Goal: Use online tool/utility: Utilize a website feature to perform a specific function

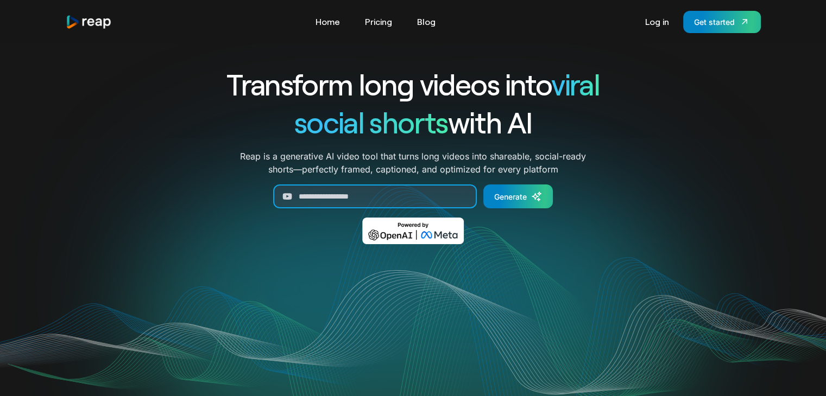
click at [328, 208] on input "Generate Form" at bounding box center [375, 197] width 204 height 24
type input "*"
paste input "**********"
type input "**********"
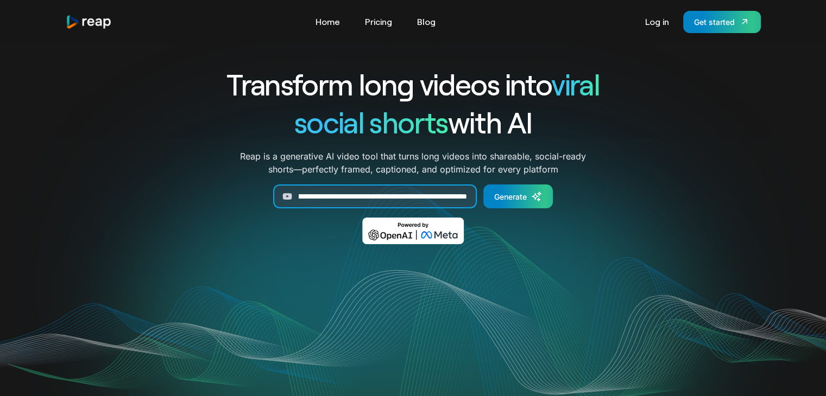
click at [328, 208] on input "**********" at bounding box center [375, 197] width 204 height 24
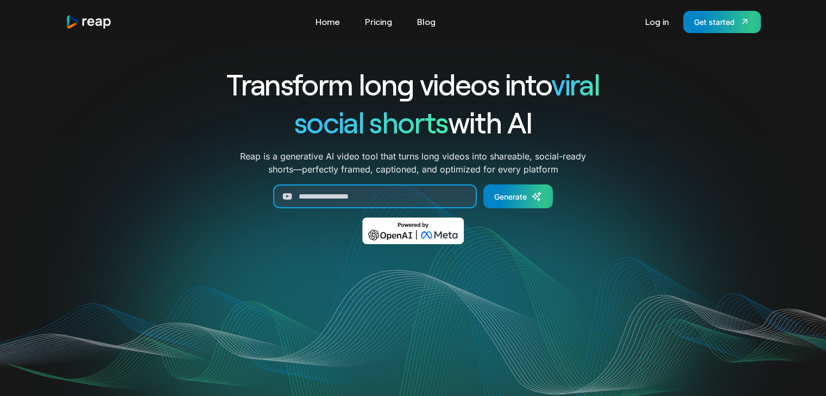
drag, startPoint x: 350, startPoint y: 195, endPoint x: 467, endPoint y: 155, distance: 123.8
click at [350, 195] on input "Generate Form" at bounding box center [375, 197] width 204 height 24
click at [730, 24] on div "Get started" at bounding box center [714, 21] width 41 height 11
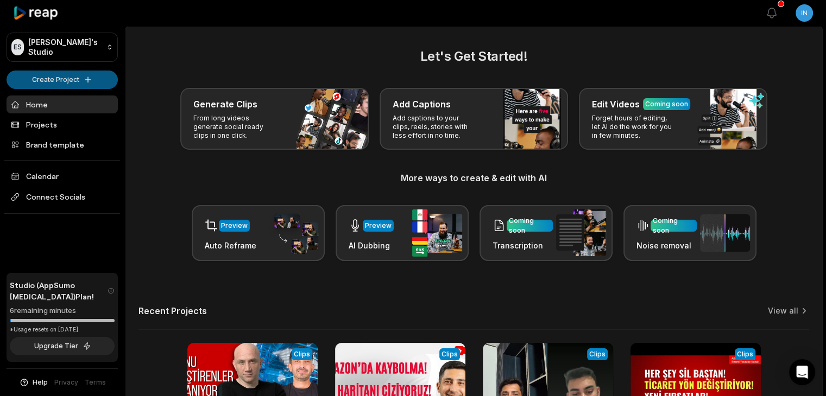
click at [71, 83] on html "ES Eihracat's Studio Create Project Home Projects Brand template Calendar Conne…" at bounding box center [413, 198] width 826 height 396
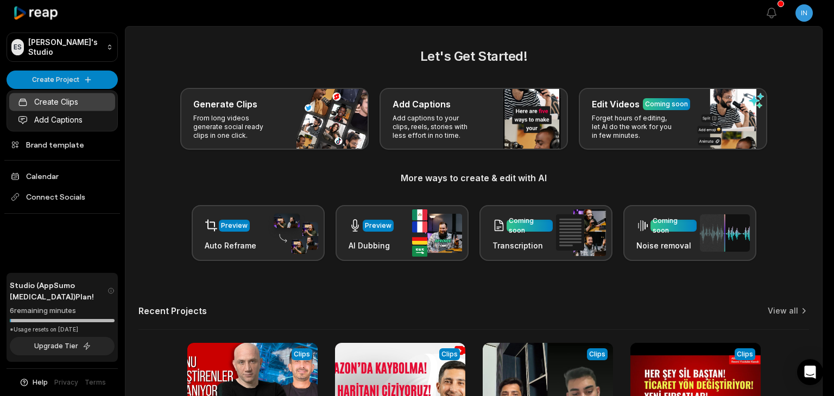
click at [79, 100] on link "Create Clips" at bounding box center [62, 102] width 106 height 18
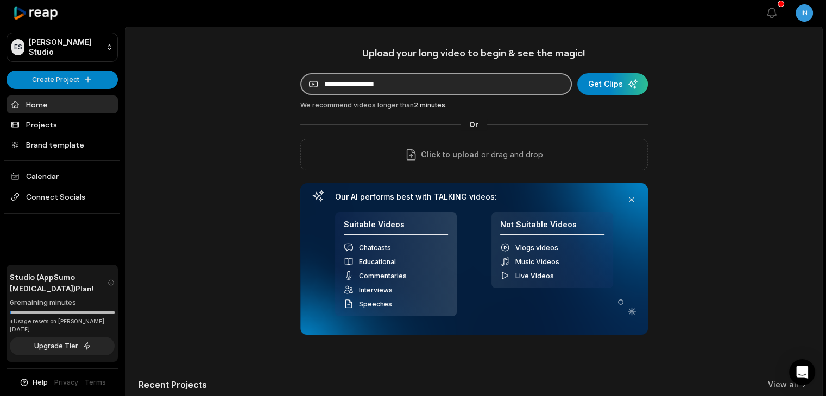
click at [391, 83] on input at bounding box center [435, 84] width 271 height 22
paste input "**********"
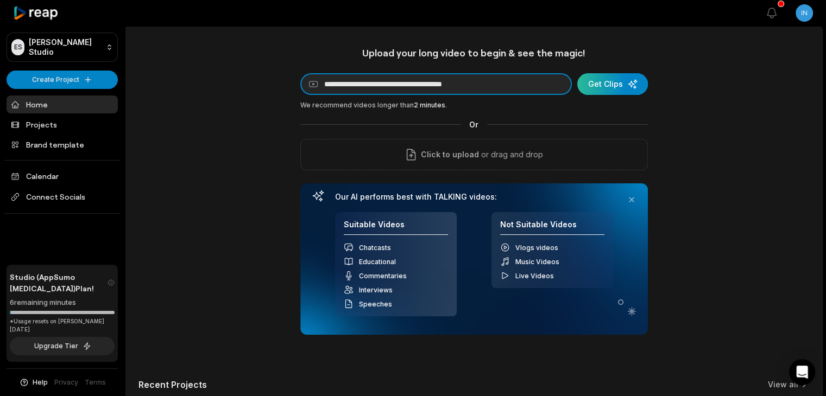
type input "**********"
click at [591, 79] on div "submit" at bounding box center [612, 84] width 71 height 22
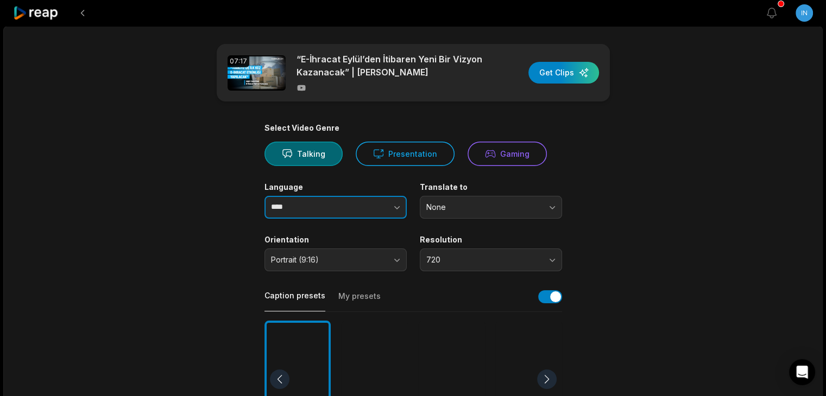
click at [341, 208] on input "****" at bounding box center [335, 207] width 142 height 23
type input "*"
type input "*******"
click at [660, 207] on main "07:17 “E-İhracat Eylül’den İtibaren Yeni Bir Vizyon Kazanacak” | [PERSON_NAME] …" at bounding box center [412, 376] width 525 height 665
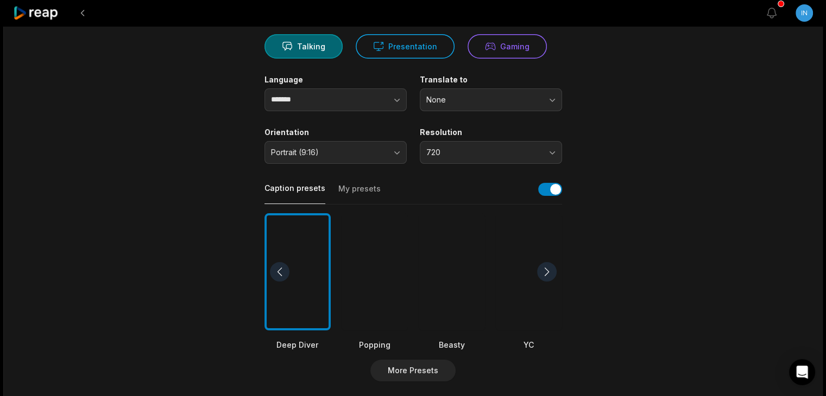
scroll to position [109, 0]
click at [464, 163] on div "Select Video Genre Talking Presentation Gaming Language ******* Translate to No…" at bounding box center [412, 308] width 297 height 586
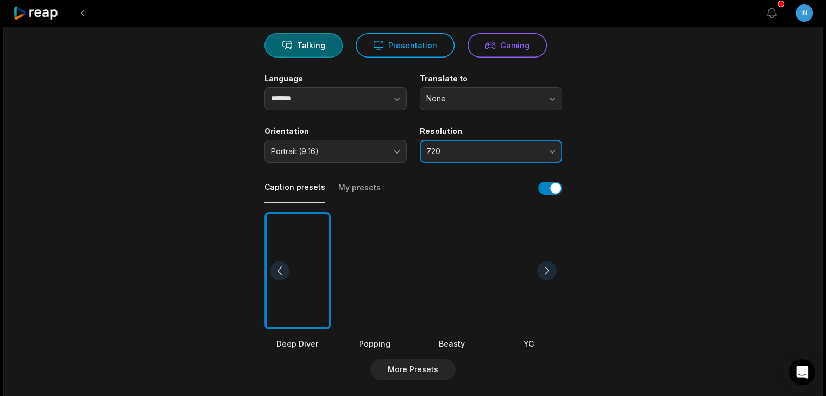
click at [477, 149] on span "720" at bounding box center [483, 152] width 114 height 10
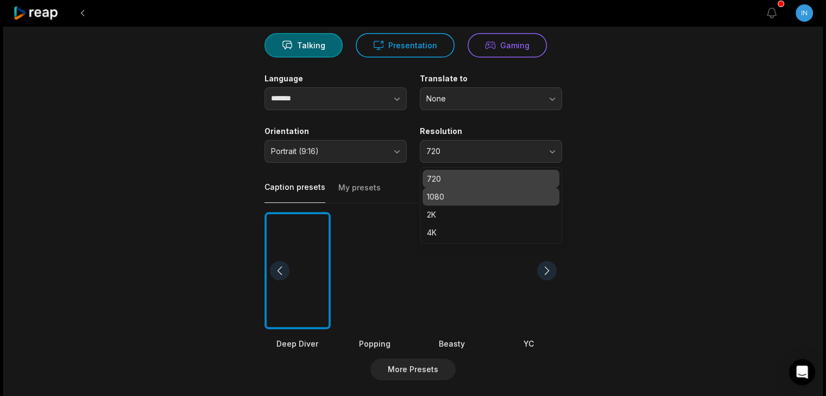
click at [461, 198] on p "1080" at bounding box center [491, 196] width 128 height 11
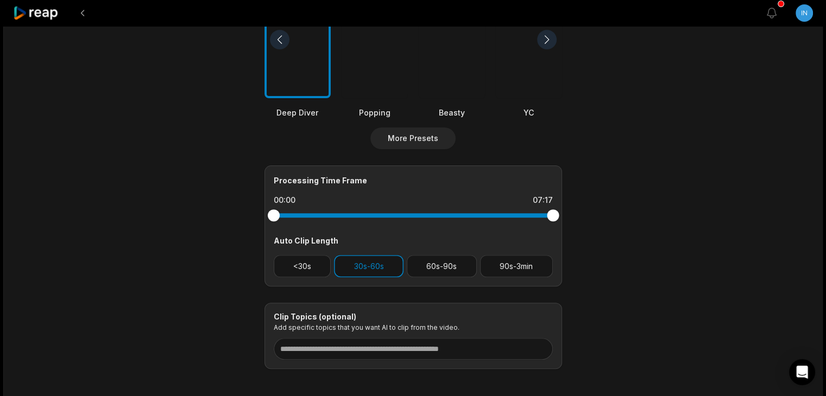
scroll to position [390, 0]
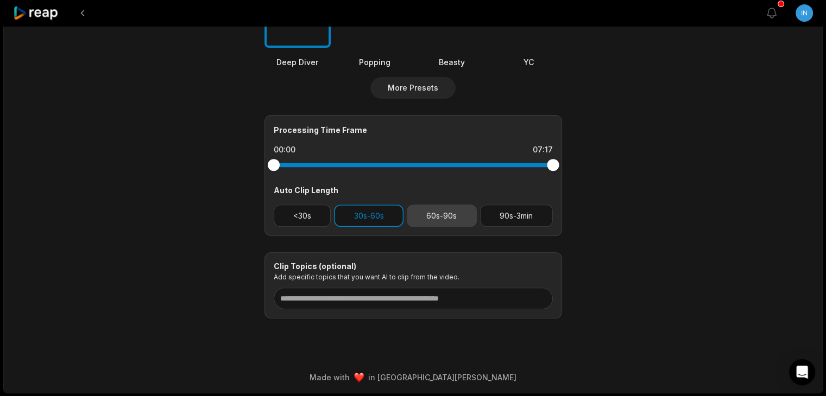
click at [430, 220] on button "60s-90s" at bounding box center [442, 216] width 70 height 22
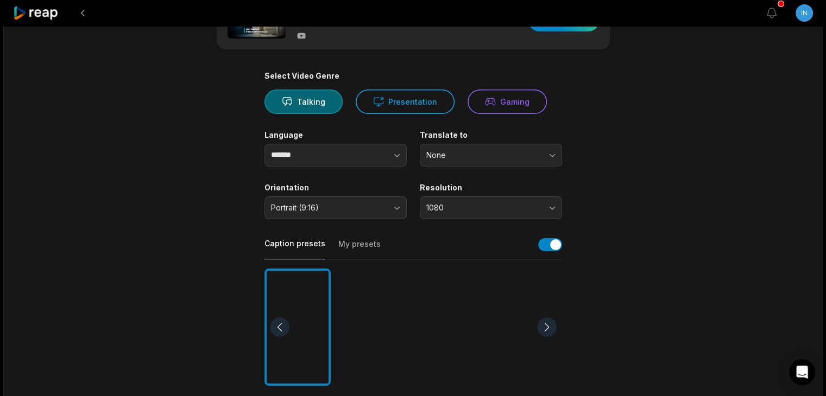
scroll to position [0, 0]
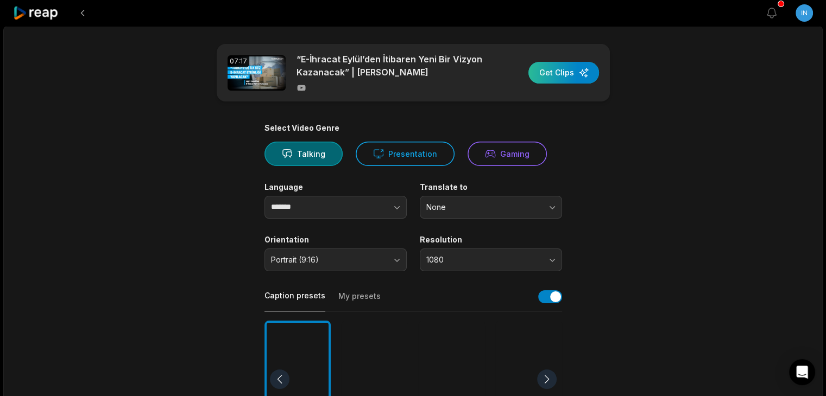
click at [569, 74] on div "button" at bounding box center [563, 73] width 71 height 22
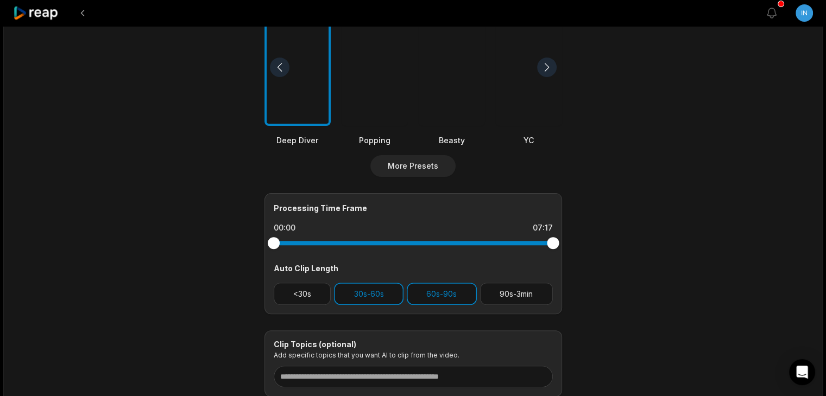
scroll to position [314, 0]
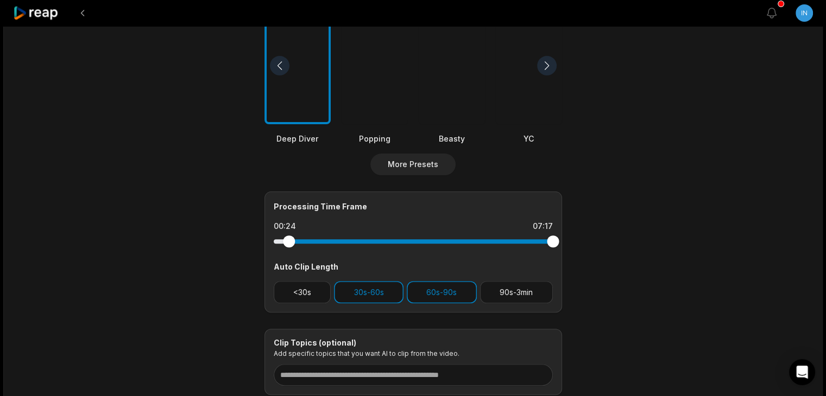
drag, startPoint x: 275, startPoint y: 237, endPoint x: 289, endPoint y: 238, distance: 14.2
click at [289, 238] on div at bounding box center [289, 242] width 12 height 12
click at [194, 222] on main "07:17 “E-İhracat Eylül’den İtibaren Yeni Bir Vizyon Kazanacak” | Mert Tanciğer …" at bounding box center [412, 62] width 525 height 665
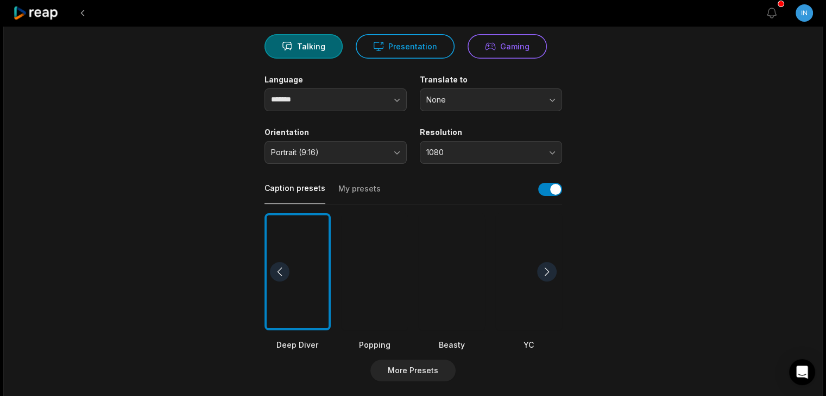
scroll to position [0, 0]
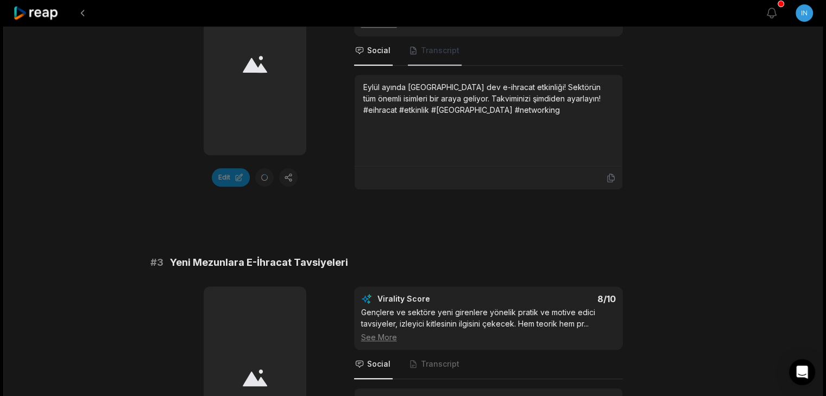
scroll to position [733, 0]
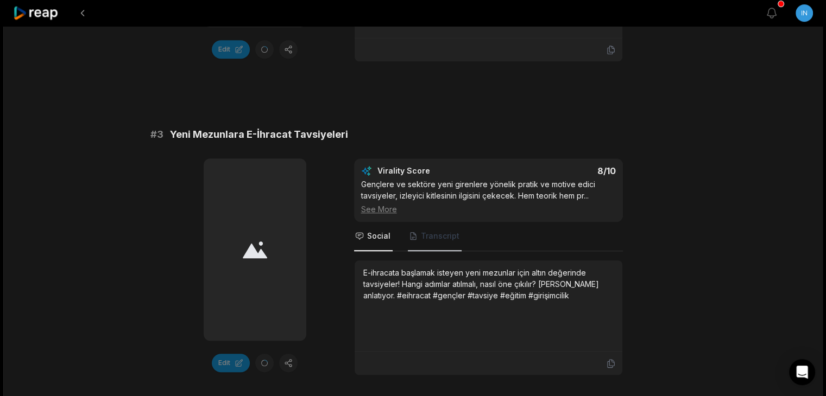
click at [432, 222] on span "Transcript" at bounding box center [435, 236] width 54 height 29
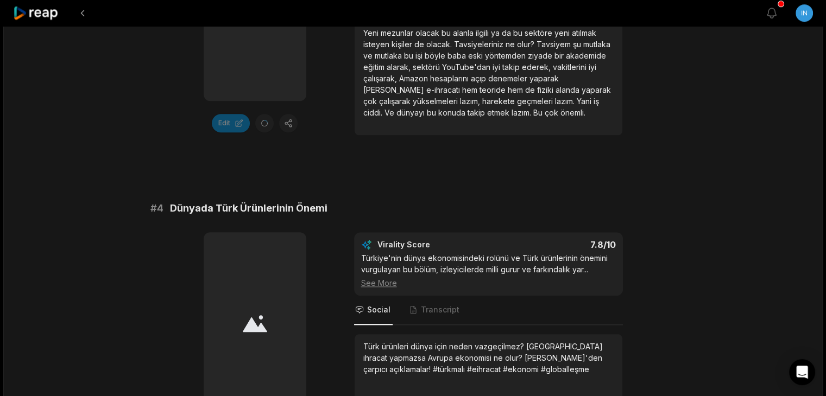
scroll to position [974, 0]
click at [428, 303] on span "Transcript" at bounding box center [435, 309] width 54 height 29
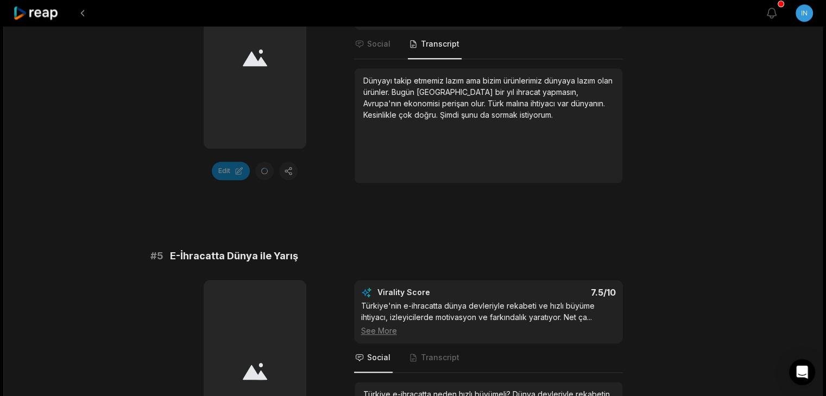
scroll to position [1240, 0]
click at [420, 347] on span "Transcript" at bounding box center [435, 357] width 54 height 29
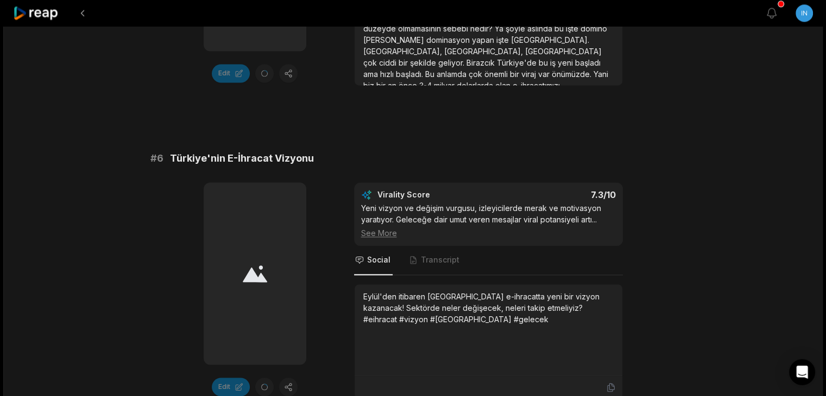
scroll to position [1652, 0]
click at [428, 244] on span "Transcript" at bounding box center [435, 258] width 54 height 29
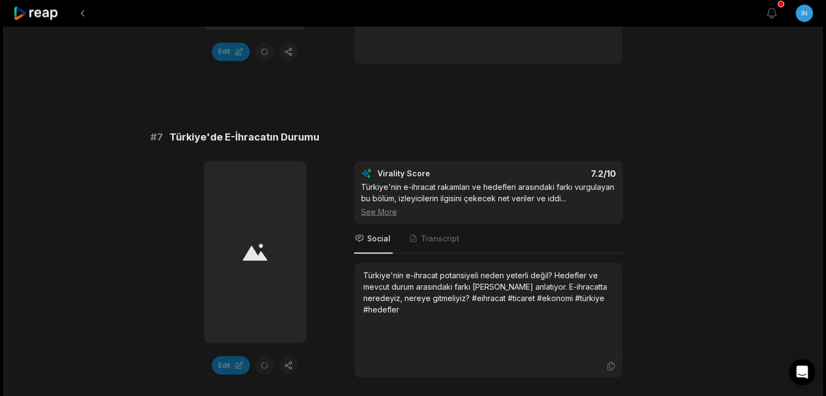
scroll to position [1987, 0]
click at [432, 231] on span "Transcript" at bounding box center [435, 238] width 54 height 29
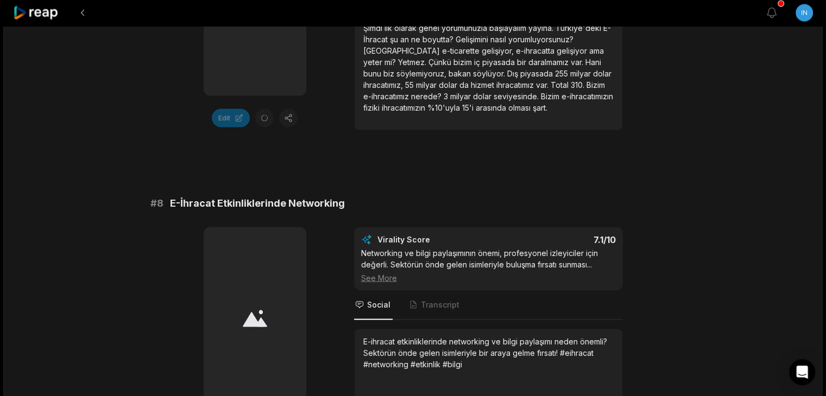
scroll to position [2234, 0]
click at [436, 299] on span "Transcript" at bounding box center [440, 304] width 39 height 11
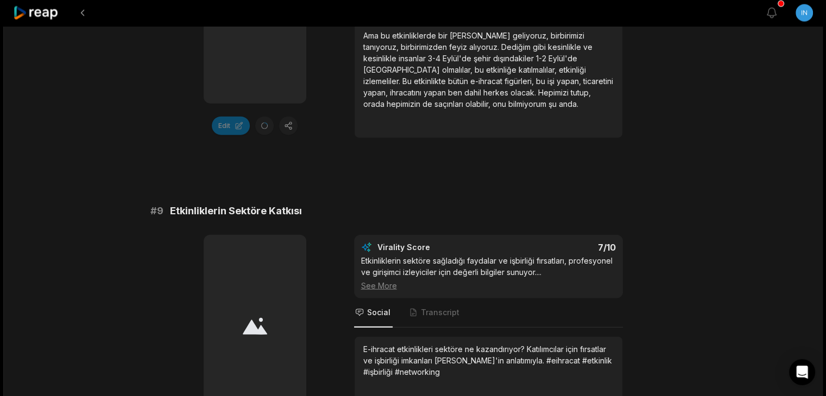
scroll to position [2541, 0]
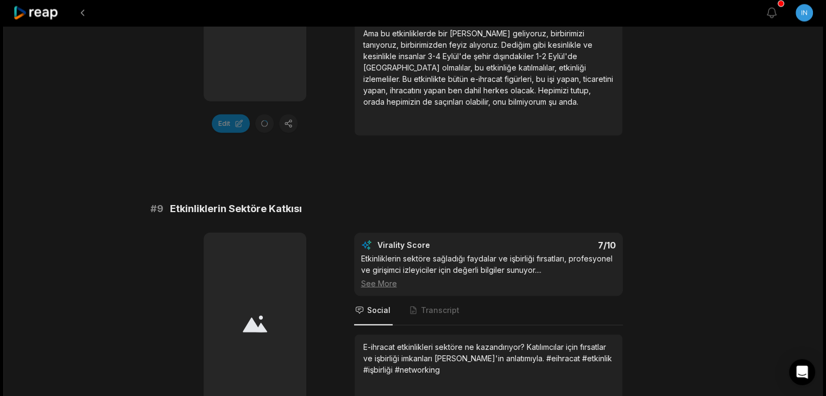
click at [436, 296] on span "Transcript" at bounding box center [435, 310] width 54 height 29
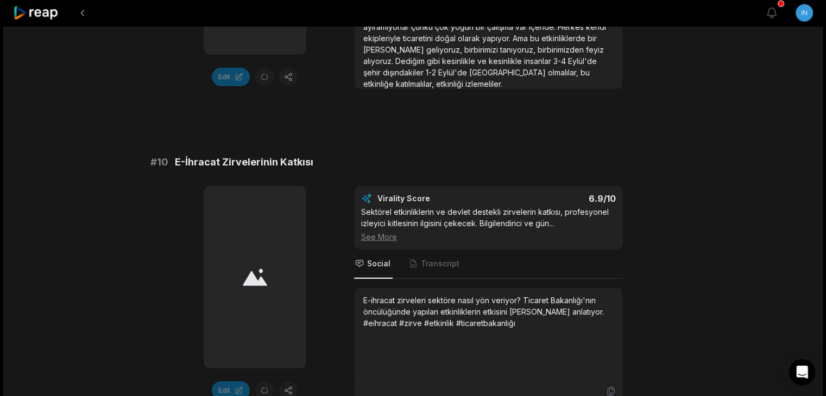
scroll to position [2904, 0]
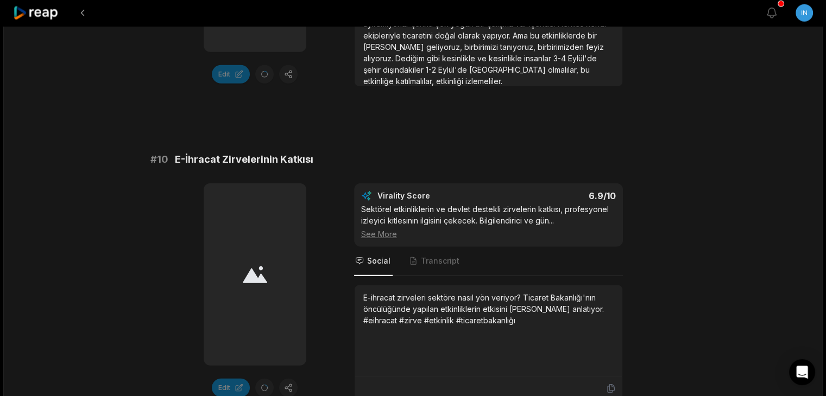
click at [430, 257] on div "Virality Score 6.9 /10 Sektörel etkinliklerin ve devlet destekli zirvelerin kat…" at bounding box center [488, 291] width 269 height 217
click at [434, 253] on span "Transcript" at bounding box center [435, 261] width 54 height 29
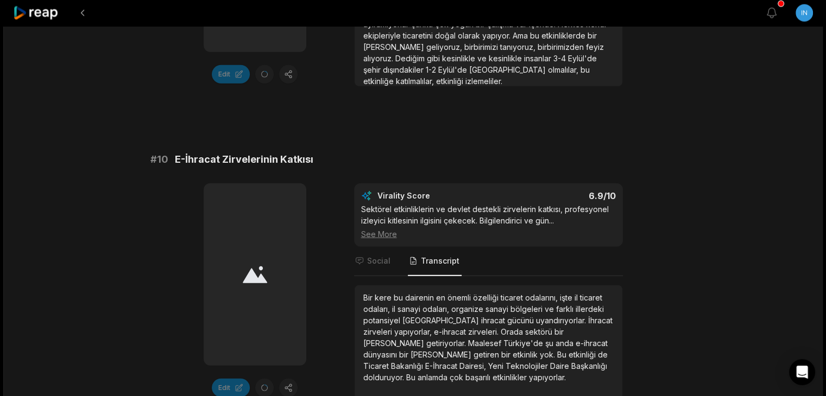
scroll to position [2998, 0]
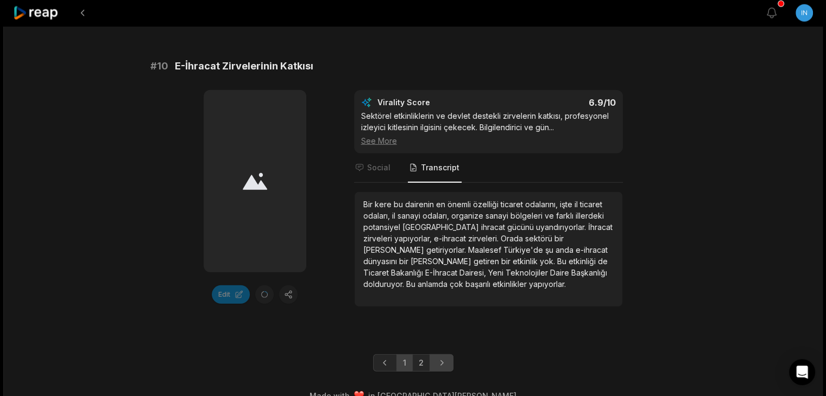
click at [447, 354] on link "Next page" at bounding box center [441, 362] width 24 height 17
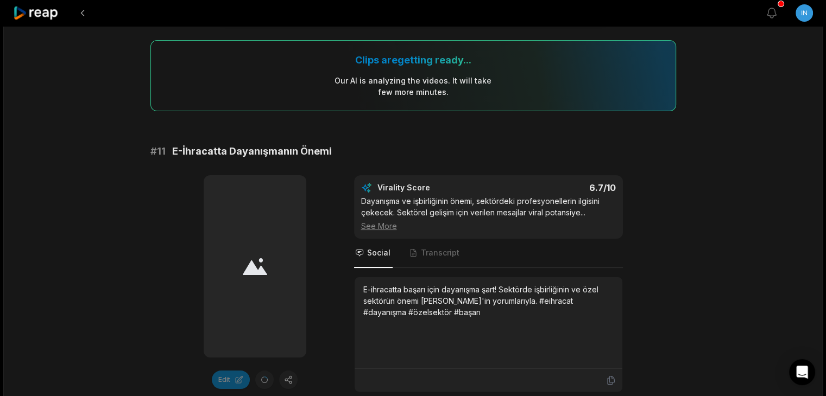
scroll to position [104, 0]
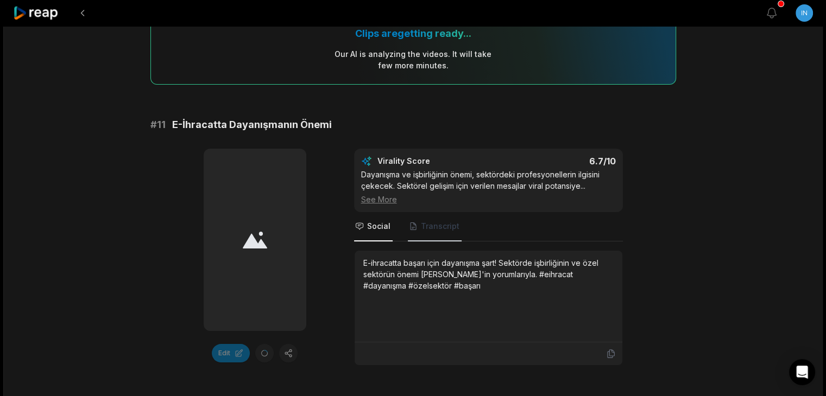
click at [423, 229] on span "Transcript" at bounding box center [440, 226] width 39 height 11
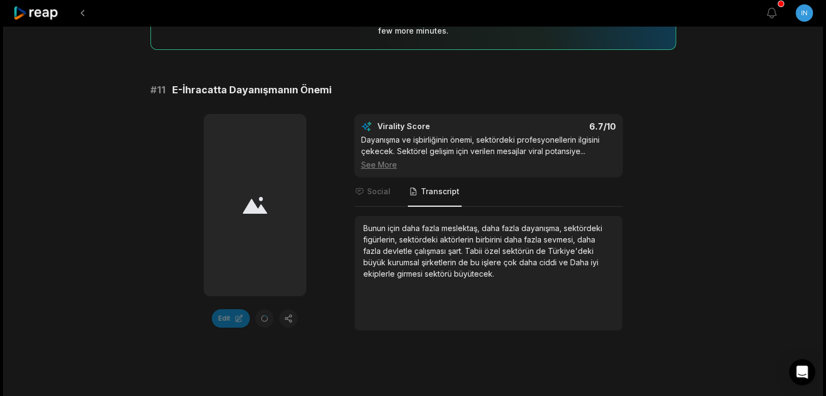
scroll to position [124, 0]
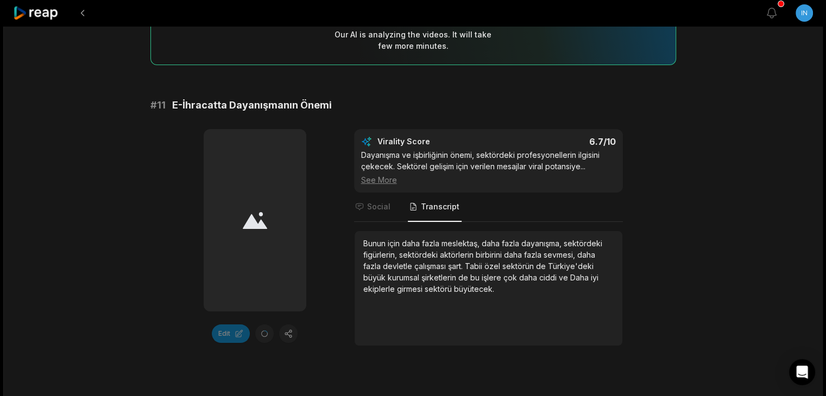
click at [294, 268] on div at bounding box center [255, 220] width 103 height 182
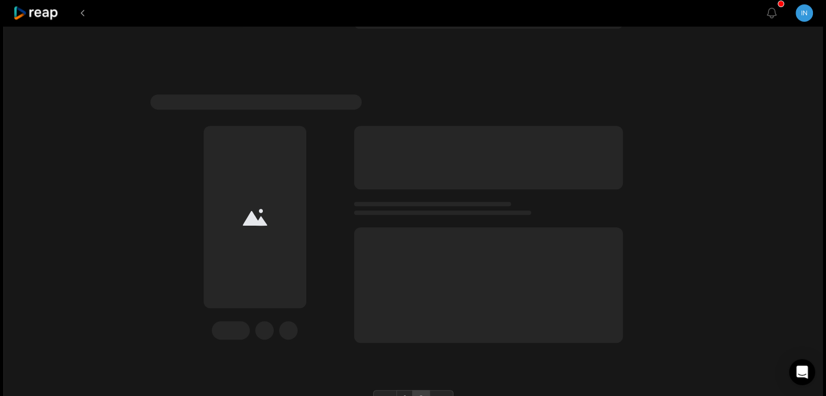
scroll to position [495, 0]
